Goal: Task Accomplishment & Management: Complete application form

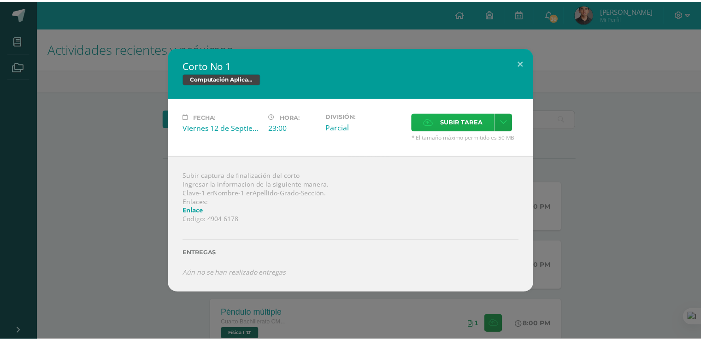
scroll to position [507, 0]
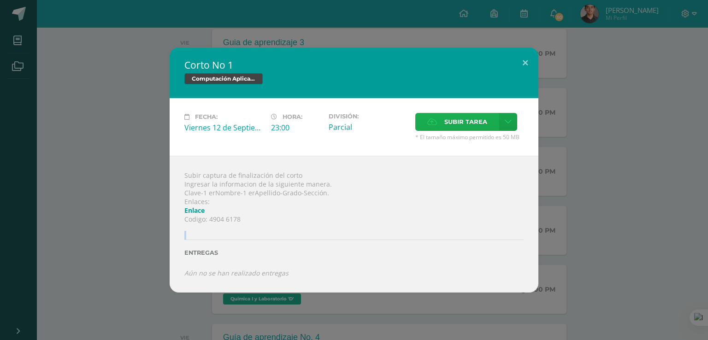
click at [470, 129] on span "Subir tarea" at bounding box center [465, 121] width 43 height 17
click at [0, 0] on input "Subir tarea" at bounding box center [0, 0] width 0 height 0
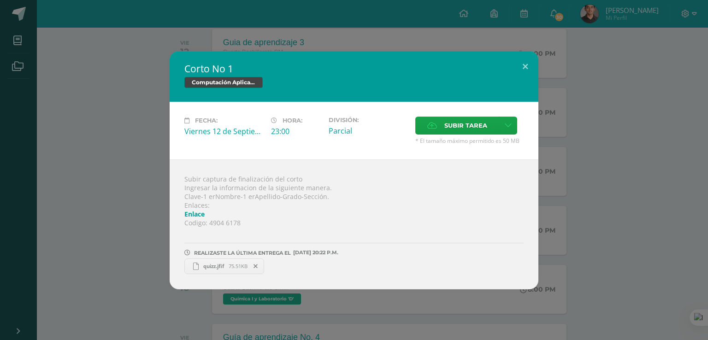
click at [217, 269] on span "quizz.jfif" at bounding box center [214, 266] width 30 height 7
click at [529, 73] on button at bounding box center [525, 66] width 26 height 31
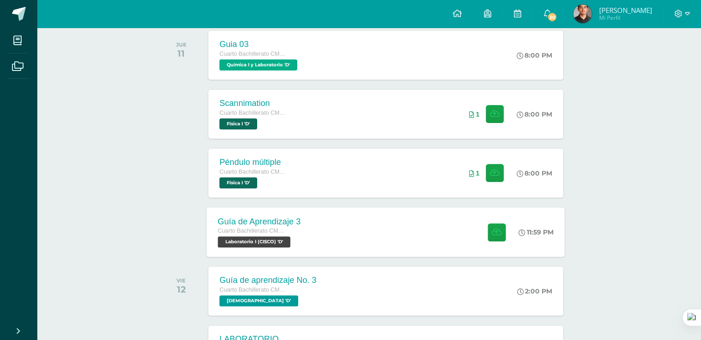
scroll to position [138, 0]
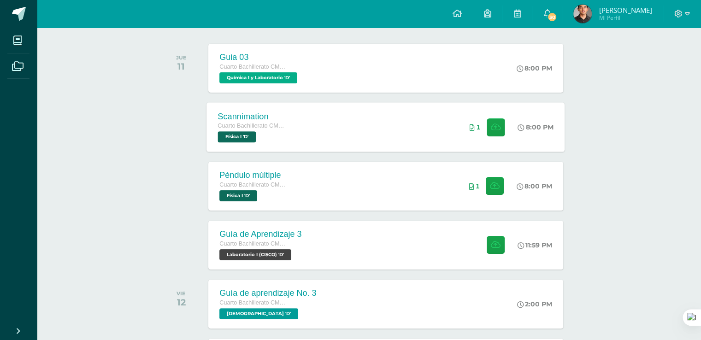
click at [521, 128] on icon at bounding box center [521, 127] width 7 height 7
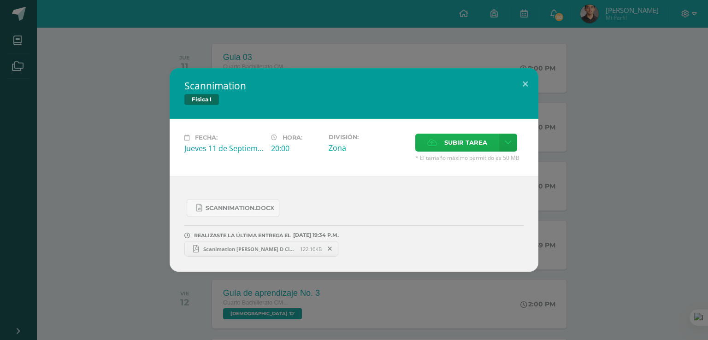
click at [483, 144] on span "Subir tarea" at bounding box center [465, 142] width 43 height 17
click at [0, 0] on input "Subir tarea" at bounding box center [0, 0] width 0 height 0
click at [523, 87] on button at bounding box center [525, 83] width 26 height 31
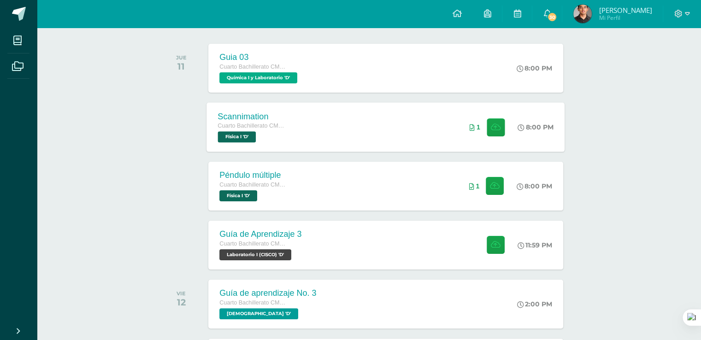
click at [529, 129] on div "8:00 PM" at bounding box center [536, 127] width 36 height 8
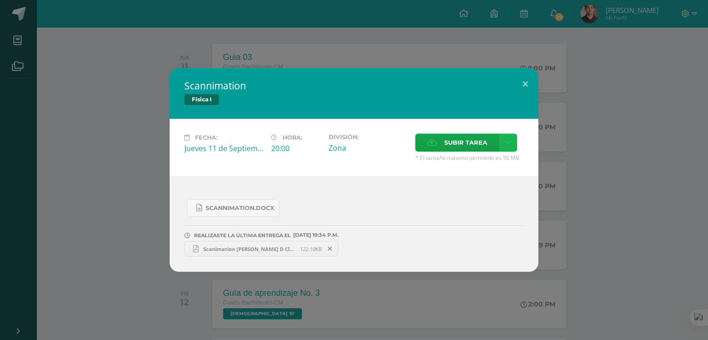
click at [507, 144] on icon at bounding box center [507, 143] width 7 height 8
click at [475, 169] on link "Subir enlace" at bounding box center [475, 163] width 92 height 14
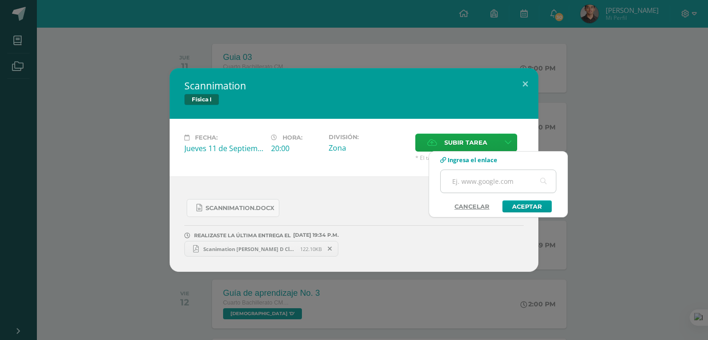
click at [480, 182] on input "text" at bounding box center [497, 181] width 115 height 23
click at [463, 182] on input "text" at bounding box center [497, 181] width 115 height 23
click at [477, 183] on input "text" at bounding box center [497, 181] width 115 height 23
click at [516, 207] on link "Aceptar" at bounding box center [526, 206] width 49 height 12
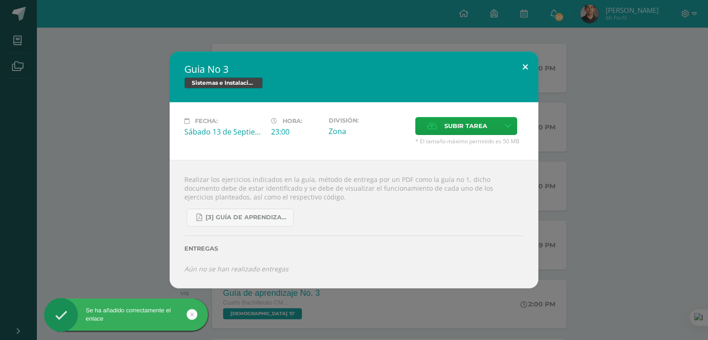
click at [524, 69] on button at bounding box center [525, 67] width 26 height 31
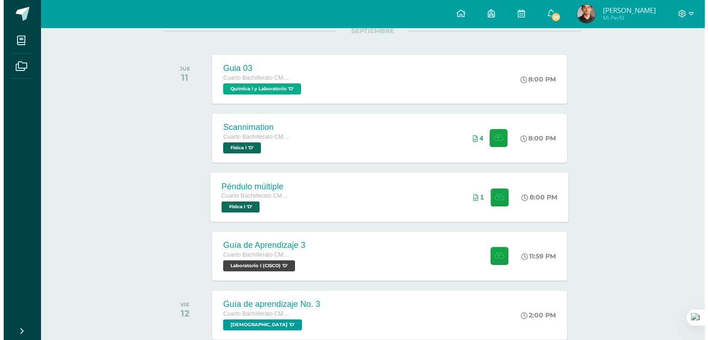
scroll to position [92, 0]
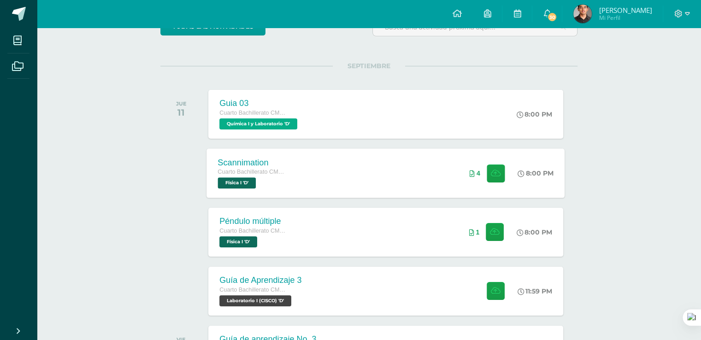
click at [521, 172] on icon at bounding box center [521, 173] width 7 height 7
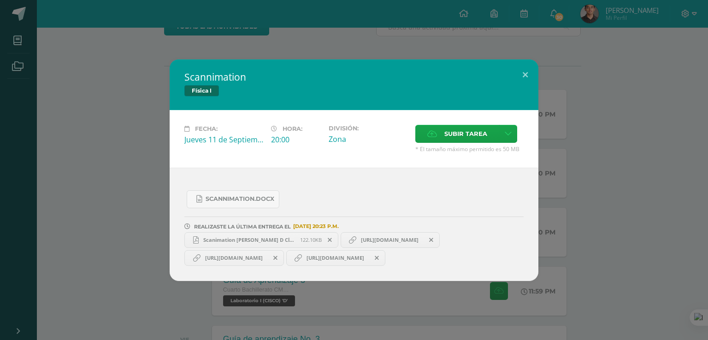
click at [277, 258] on icon at bounding box center [275, 258] width 4 height 6
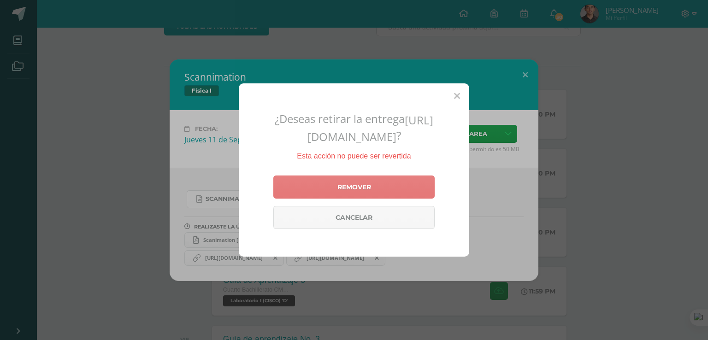
click at [372, 183] on link "Remover" at bounding box center [353, 187] width 161 height 23
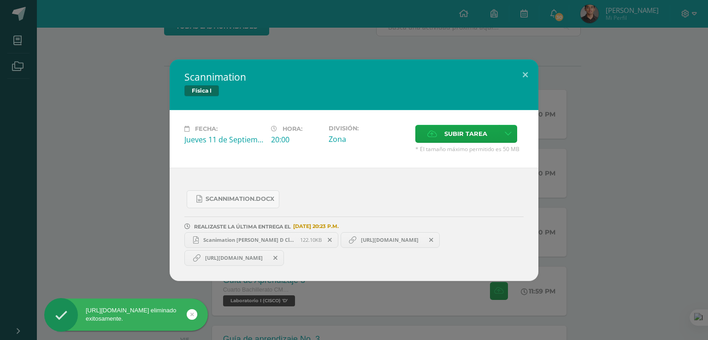
click at [433, 240] on icon at bounding box center [431, 240] width 4 height 6
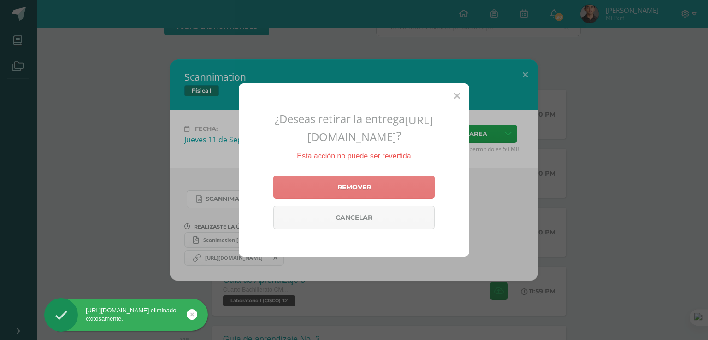
click at [366, 185] on link "Remover" at bounding box center [353, 187] width 161 height 23
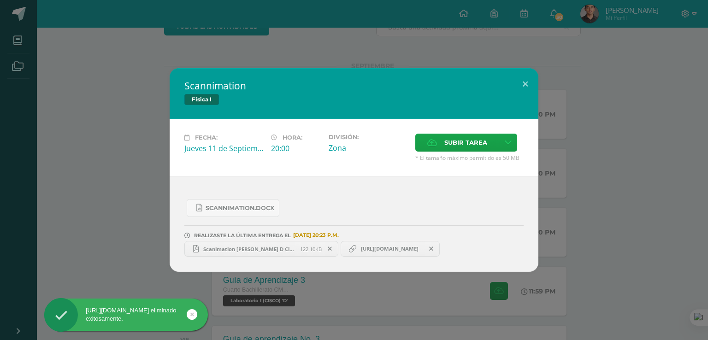
click at [392, 252] on link "[URL][DOMAIN_NAME]" at bounding box center [390, 249] width 100 height 16
click at [392, 249] on span "[URL][DOMAIN_NAME]" at bounding box center [389, 248] width 67 height 7
click at [390, 246] on span "[URL][DOMAIN_NAME]" at bounding box center [389, 248] width 67 height 7
click at [398, 251] on span "[URL][DOMAIN_NAME]" at bounding box center [389, 248] width 67 height 7
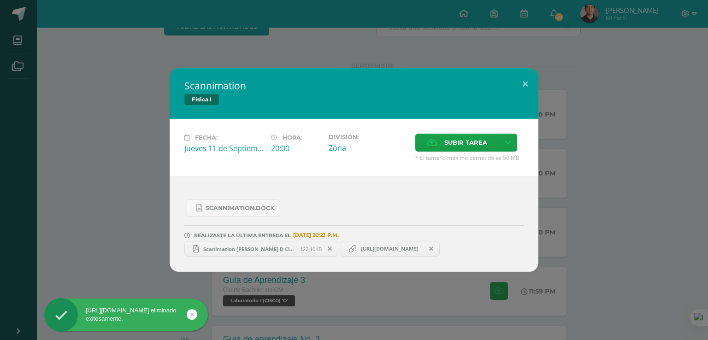
click at [398, 251] on span "[URL][DOMAIN_NAME]" at bounding box center [389, 248] width 67 height 7
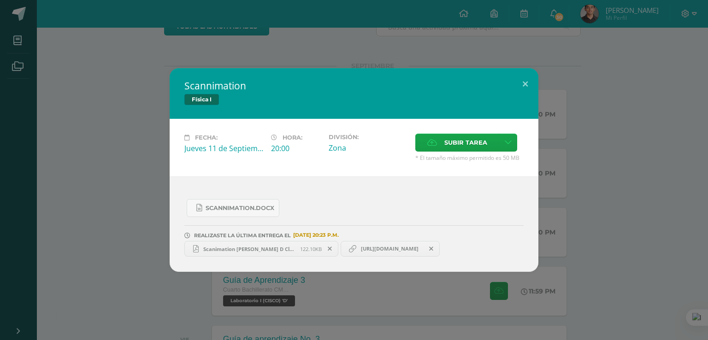
click at [392, 247] on span "[URL][DOMAIN_NAME]" at bounding box center [389, 248] width 67 height 7
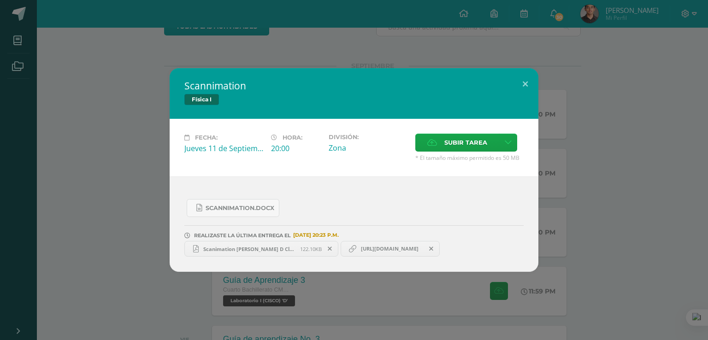
click at [392, 247] on span "[URL][DOMAIN_NAME]" at bounding box center [389, 248] width 67 height 7
click at [354, 250] on icon at bounding box center [352, 248] width 7 height 7
click at [354, 249] on icon at bounding box center [352, 248] width 7 height 7
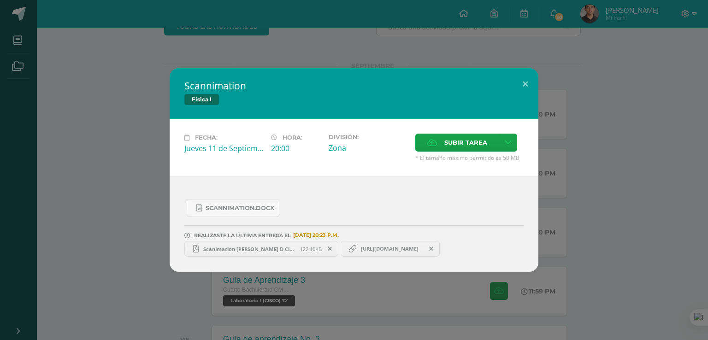
click at [354, 249] on icon at bounding box center [352, 248] width 7 height 7
click at [276, 251] on span "Scanimation [PERSON_NAME] D Clave 30.pdf" at bounding box center [249, 249] width 101 height 7
click at [393, 251] on span "[URL][DOMAIN_NAME]" at bounding box center [389, 248] width 67 height 7
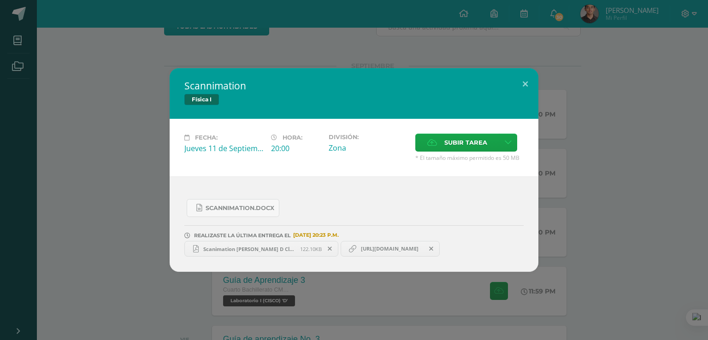
click at [393, 251] on span "[URL][DOMAIN_NAME]" at bounding box center [389, 248] width 67 height 7
copy link "[URL][DOMAIN_NAME]"
click at [433, 247] on icon at bounding box center [431, 249] width 4 height 6
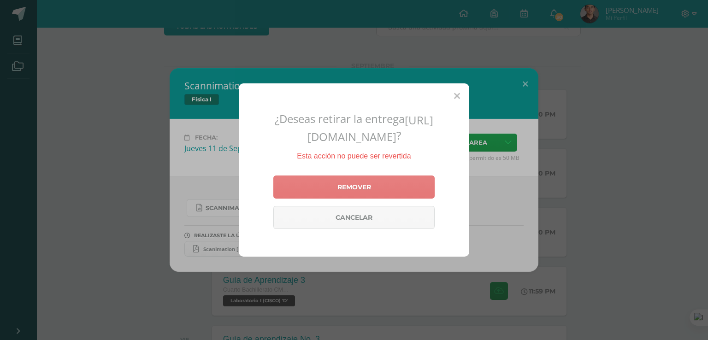
click at [397, 191] on link "Remover" at bounding box center [353, 187] width 161 height 23
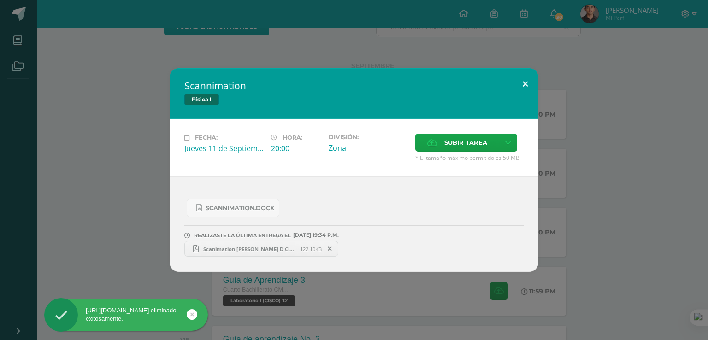
click at [521, 78] on button at bounding box center [525, 83] width 26 height 31
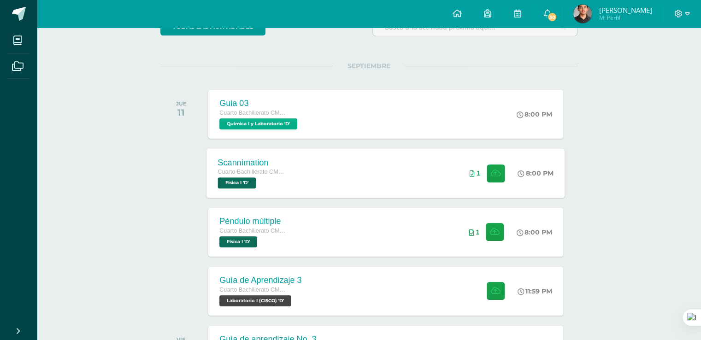
click at [526, 172] on div "8:00 PM" at bounding box center [536, 173] width 36 height 8
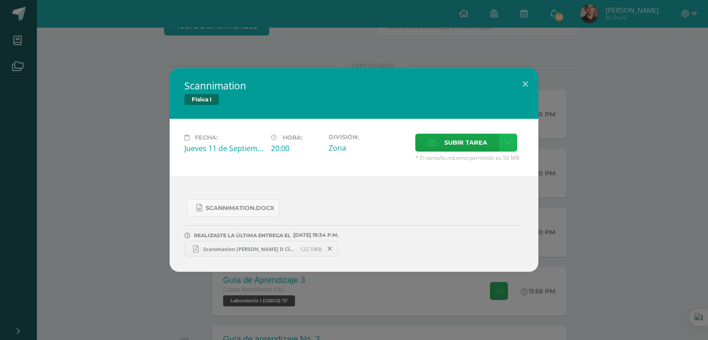
click at [509, 148] on link at bounding box center [508, 143] width 18 height 18
click at [488, 164] on link "Subir enlace" at bounding box center [475, 163] width 92 height 14
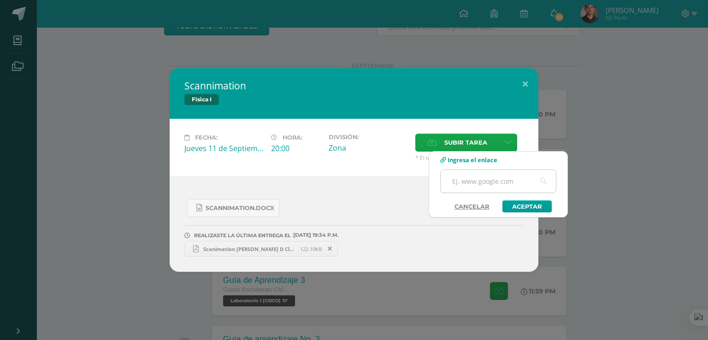
click at [475, 186] on input "text" at bounding box center [497, 181] width 115 height 23
paste input "[URL][DOMAIN_NAME]"
type input "[URL][DOMAIN_NAME]"
click at [513, 205] on link "Aceptar" at bounding box center [526, 206] width 49 height 12
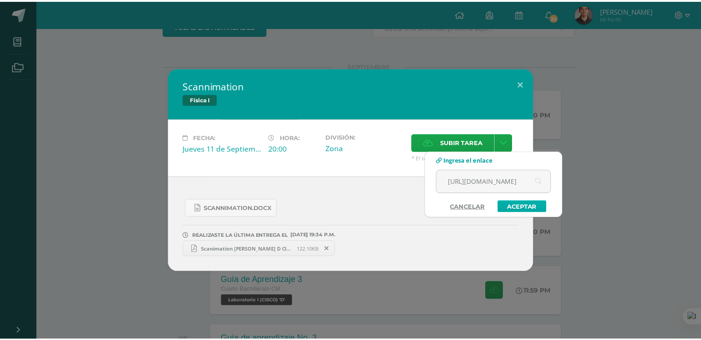
scroll to position [0, 0]
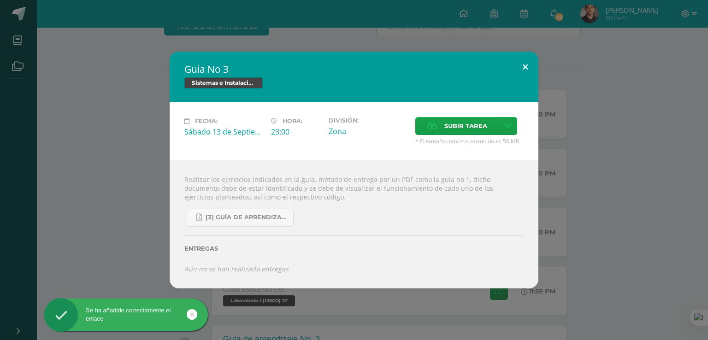
click at [527, 69] on button at bounding box center [525, 67] width 26 height 31
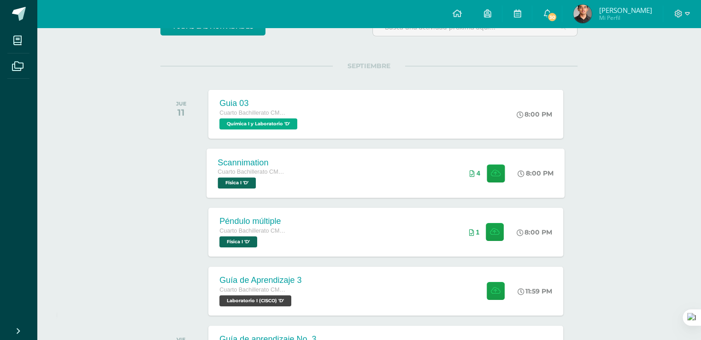
click at [521, 176] on icon at bounding box center [521, 173] width 7 height 7
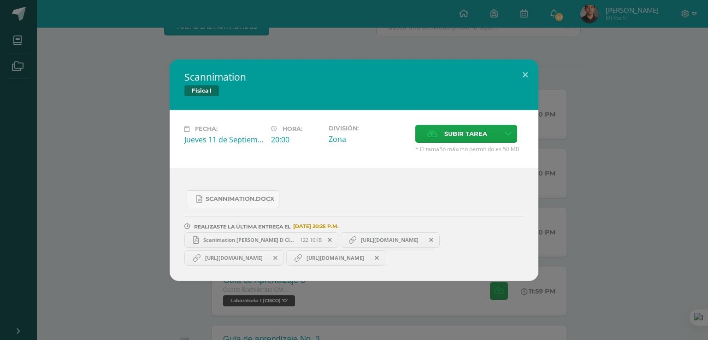
click at [283, 259] on span at bounding box center [276, 258] width 16 height 10
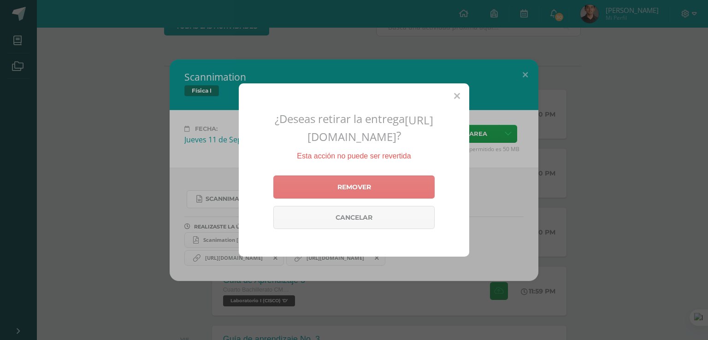
click at [342, 196] on link "Remover" at bounding box center [353, 187] width 161 height 23
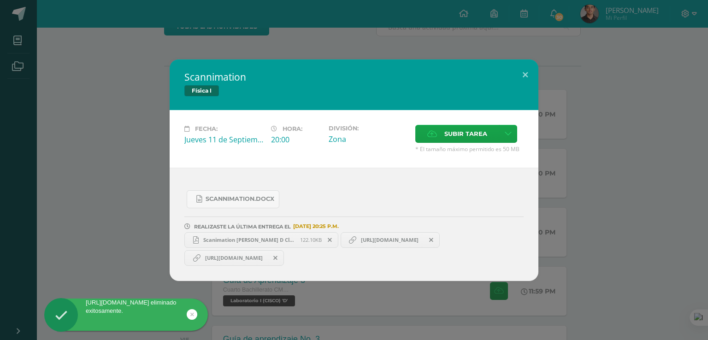
click at [283, 256] on span at bounding box center [276, 258] width 16 height 10
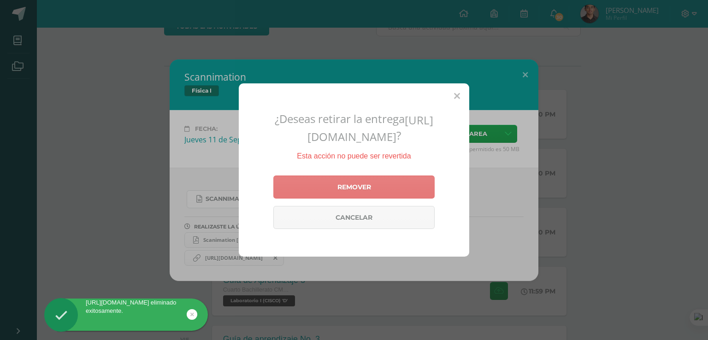
click at [328, 199] on link "Remover" at bounding box center [353, 187] width 161 height 23
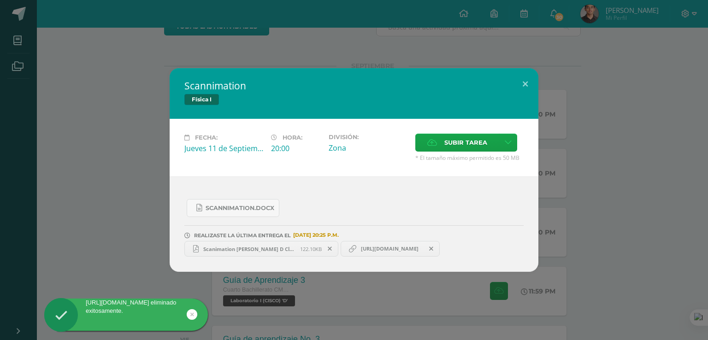
click at [374, 248] on span "[URL][DOMAIN_NAME]" at bounding box center [389, 248] width 67 height 7
click at [393, 245] on span "[URL][DOMAIN_NAME]" at bounding box center [389, 248] width 67 height 7
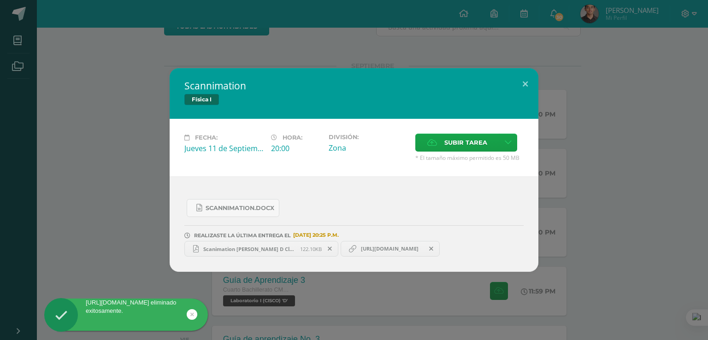
copy link "[URL][DOMAIN_NAME]"
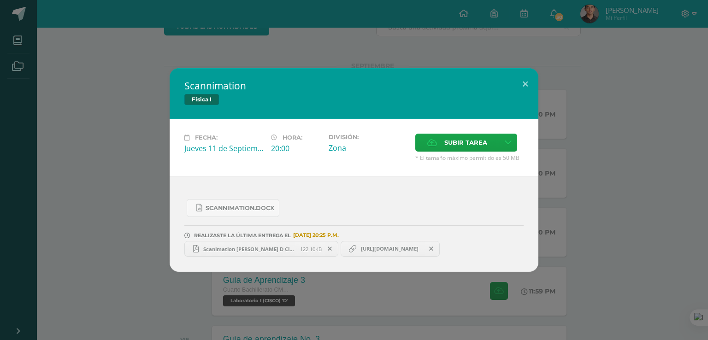
click at [410, 246] on span "[URL][DOMAIN_NAME]" at bounding box center [389, 248] width 67 height 7
click at [518, 191] on div "Scannimation.docx REALIZASTE LA ÚLTIMA ENTREGA EL [DATE] 20:25 P.M. Scanimation…" at bounding box center [354, 223] width 369 height 95
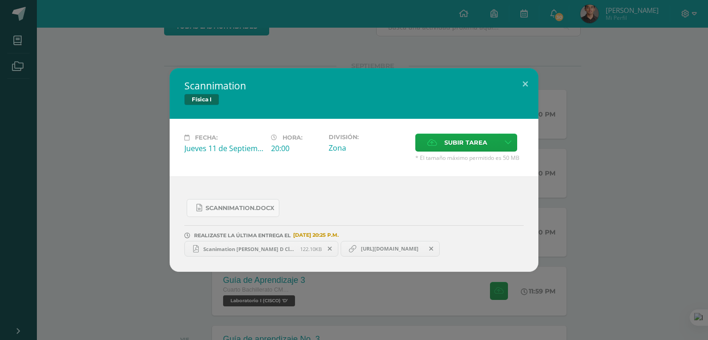
click at [593, 198] on div "Scannimation Física I Fecha: [DATE] Hora: 20:00 División: Zona" at bounding box center [354, 170] width 700 height 204
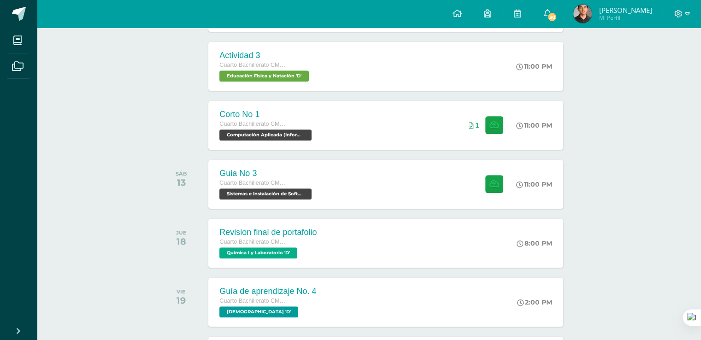
scroll to position [507, 0]
